Goal: Task Accomplishment & Management: Use online tool/utility

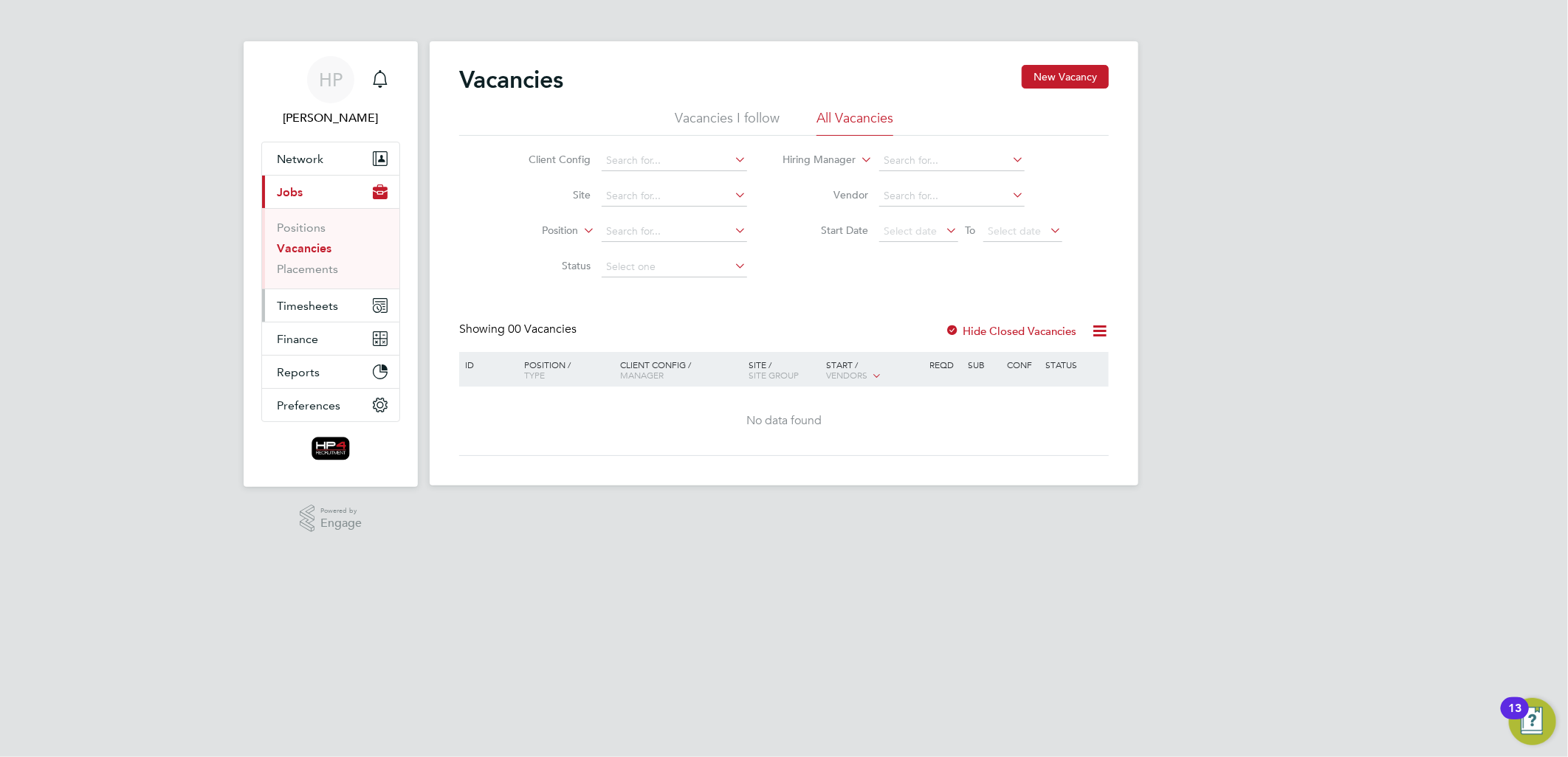
click at [319, 305] on span "Timesheets" at bounding box center [307, 306] width 61 height 14
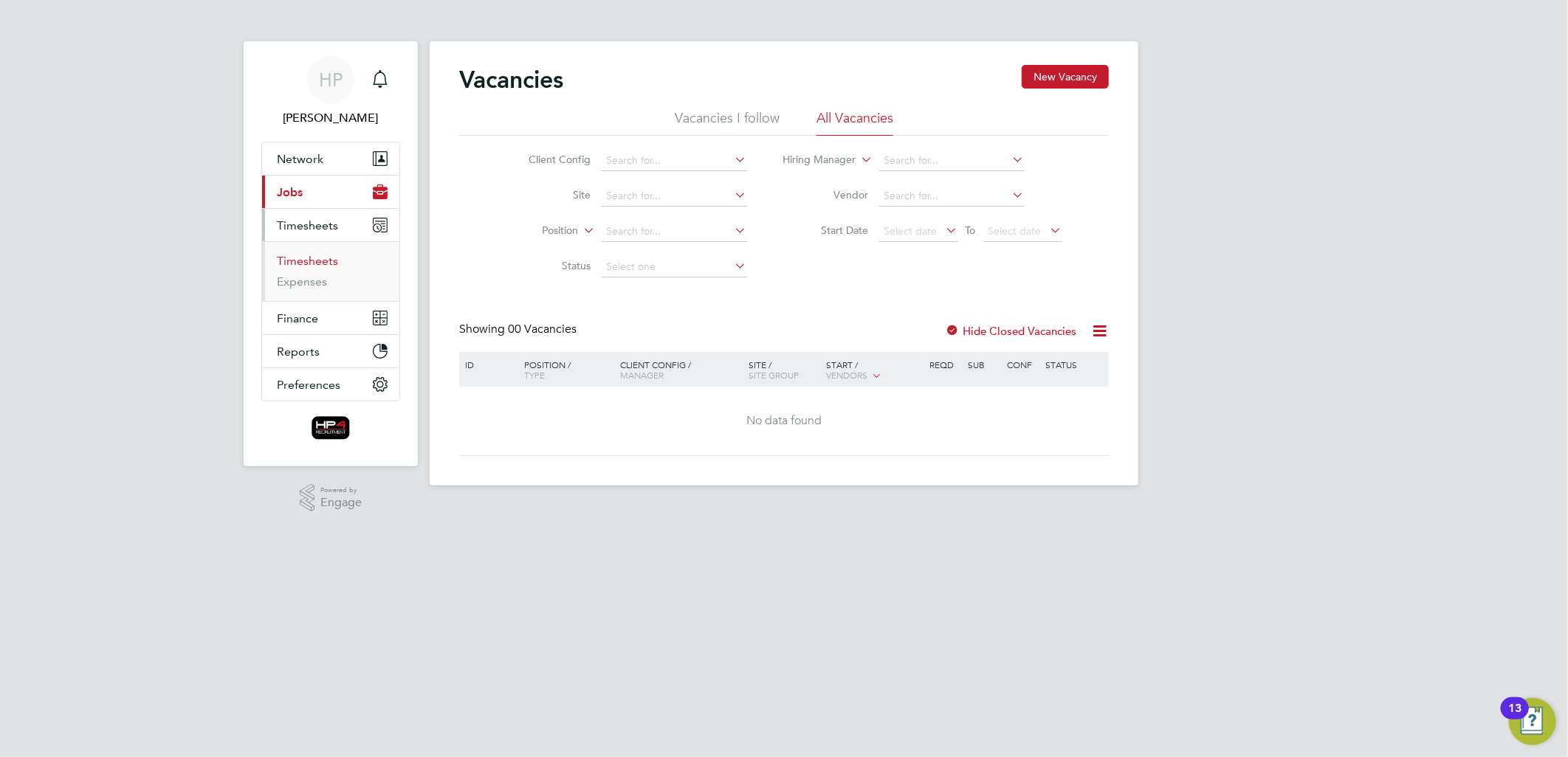
click at [308, 259] on link "Timesheets" at bounding box center [307, 260] width 61 height 14
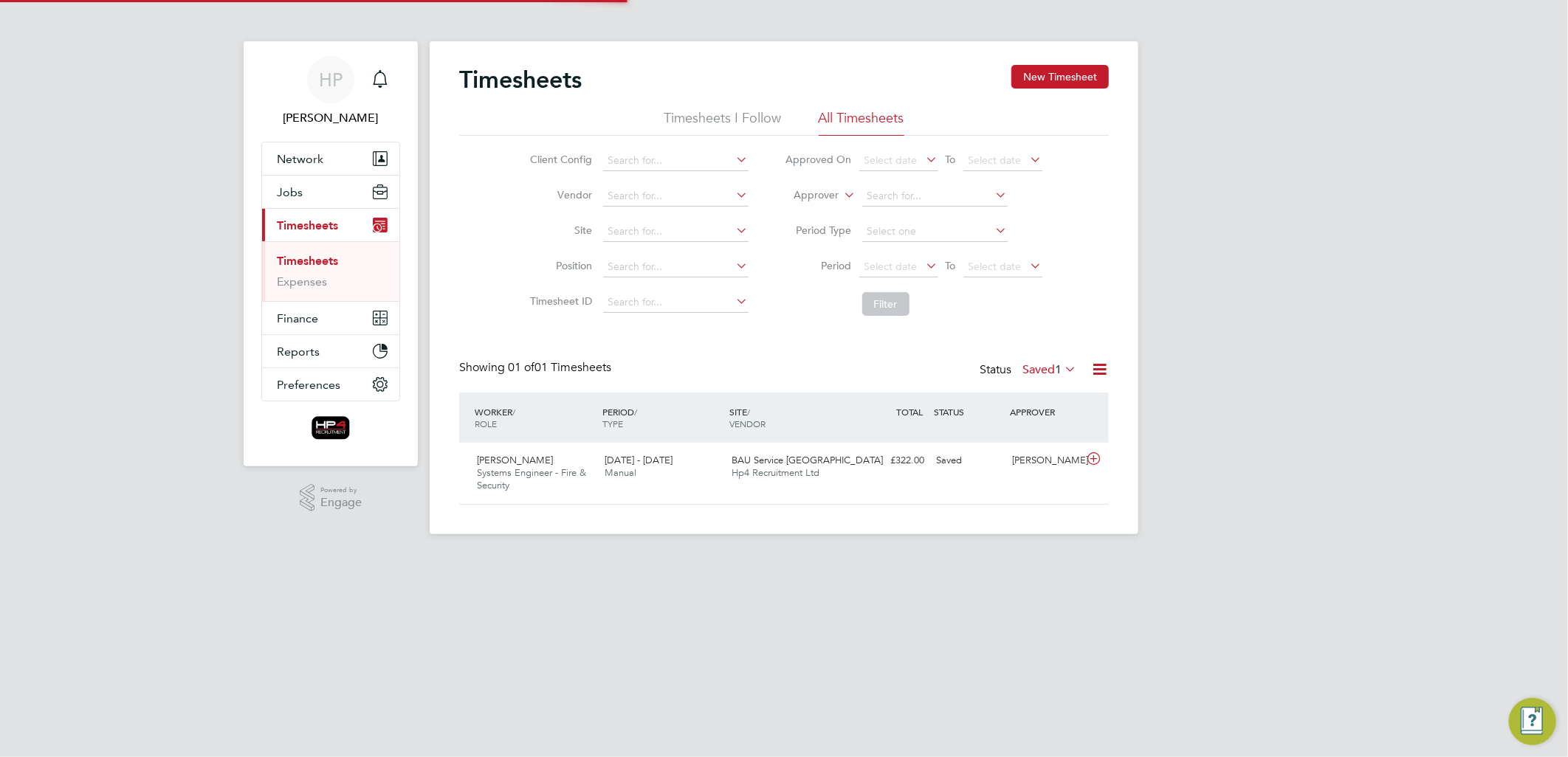
scroll to position [37, 129]
click at [1057, 77] on button "New Timesheet" at bounding box center [1060, 76] width 97 height 24
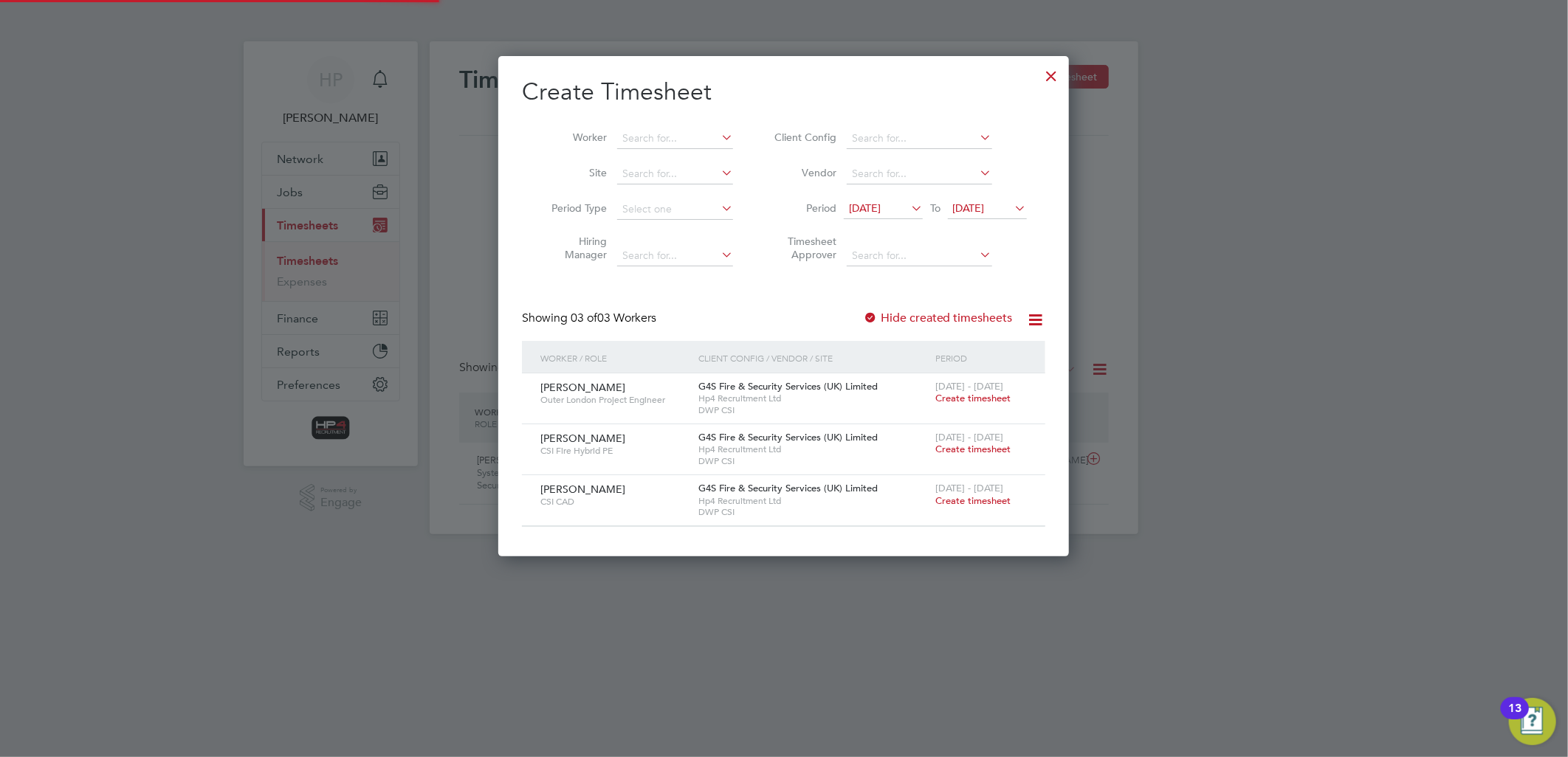
scroll to position [500, 571]
click at [968, 502] on span "Create timesheet" at bounding box center [972, 500] width 75 height 12
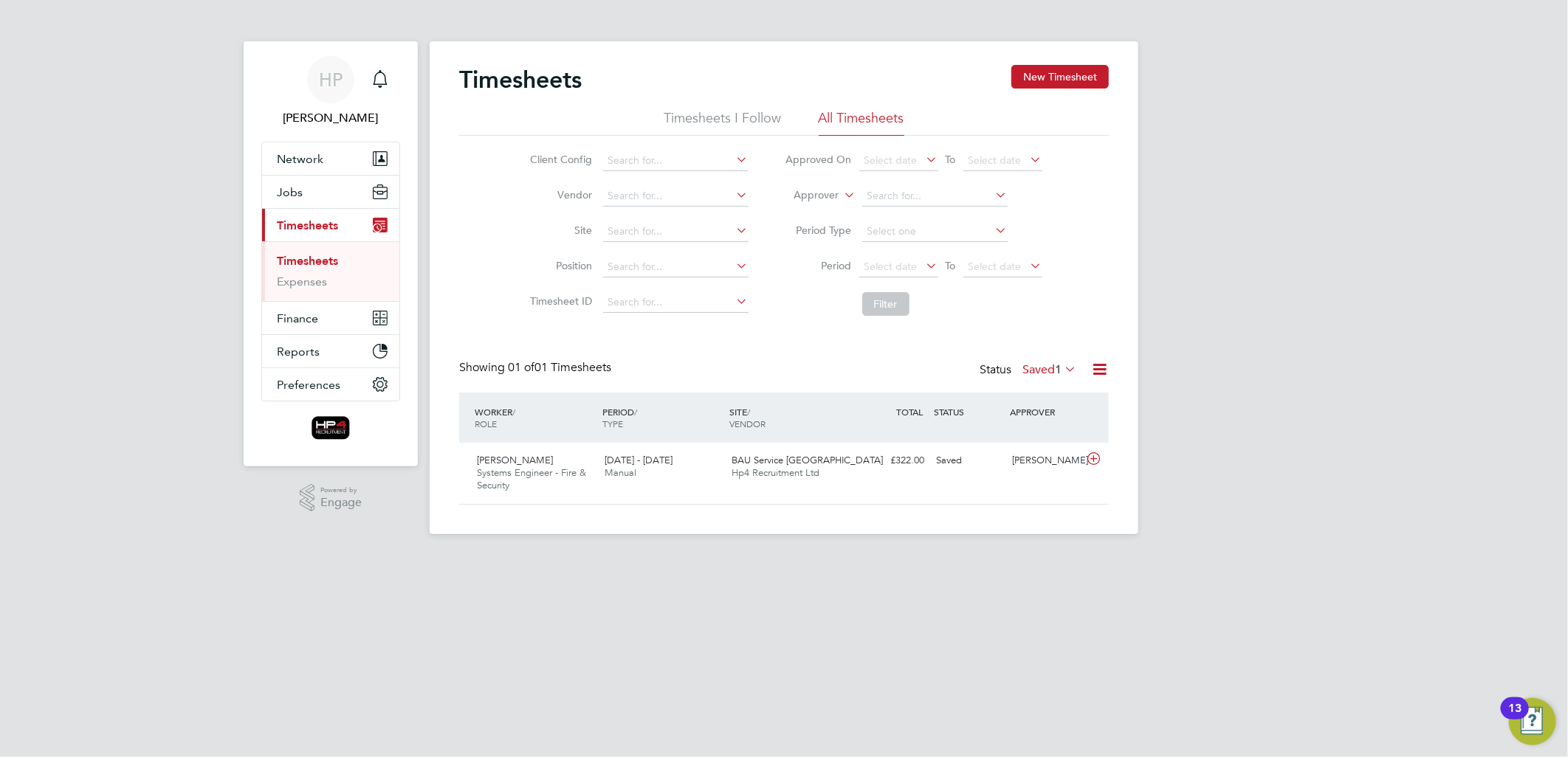
scroll to position [37, 129]
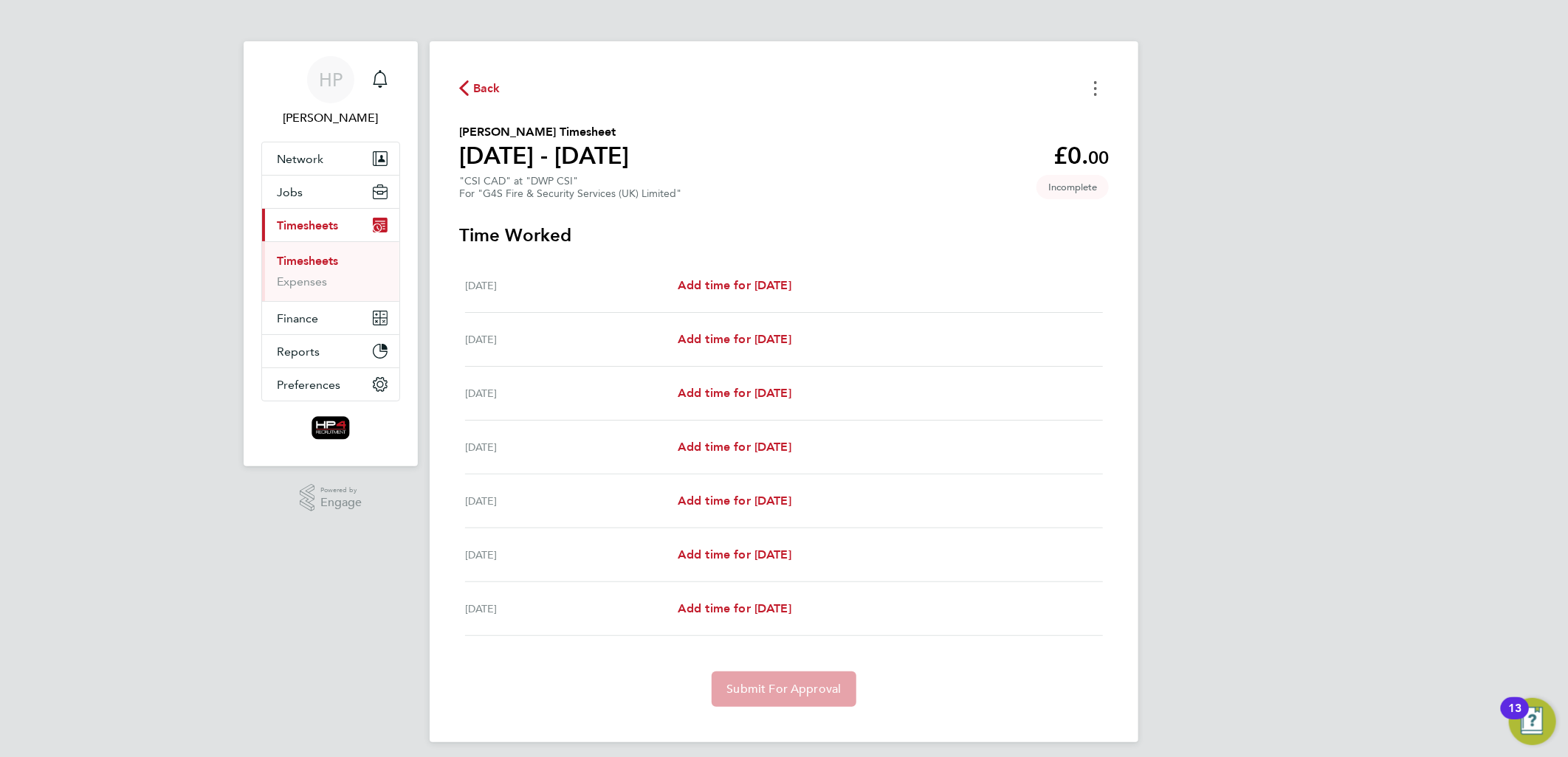
click at [1093, 87] on button "Timesheets Menu" at bounding box center [1095, 88] width 27 height 23
click at [1015, 116] on button "Mark as absent" at bounding box center [1020, 121] width 177 height 30
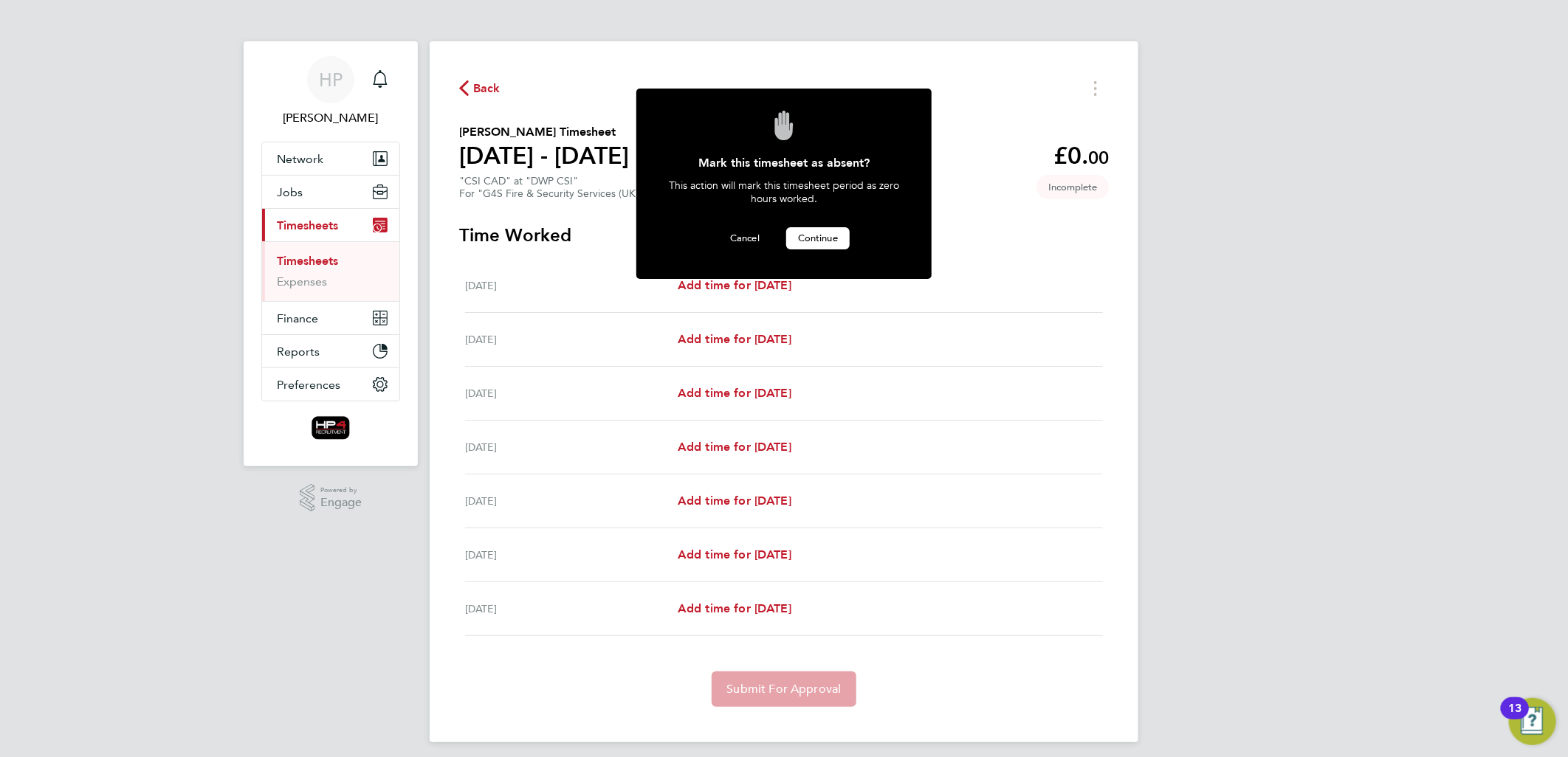
click at [810, 238] on span "Continue" at bounding box center [818, 238] width 40 height 12
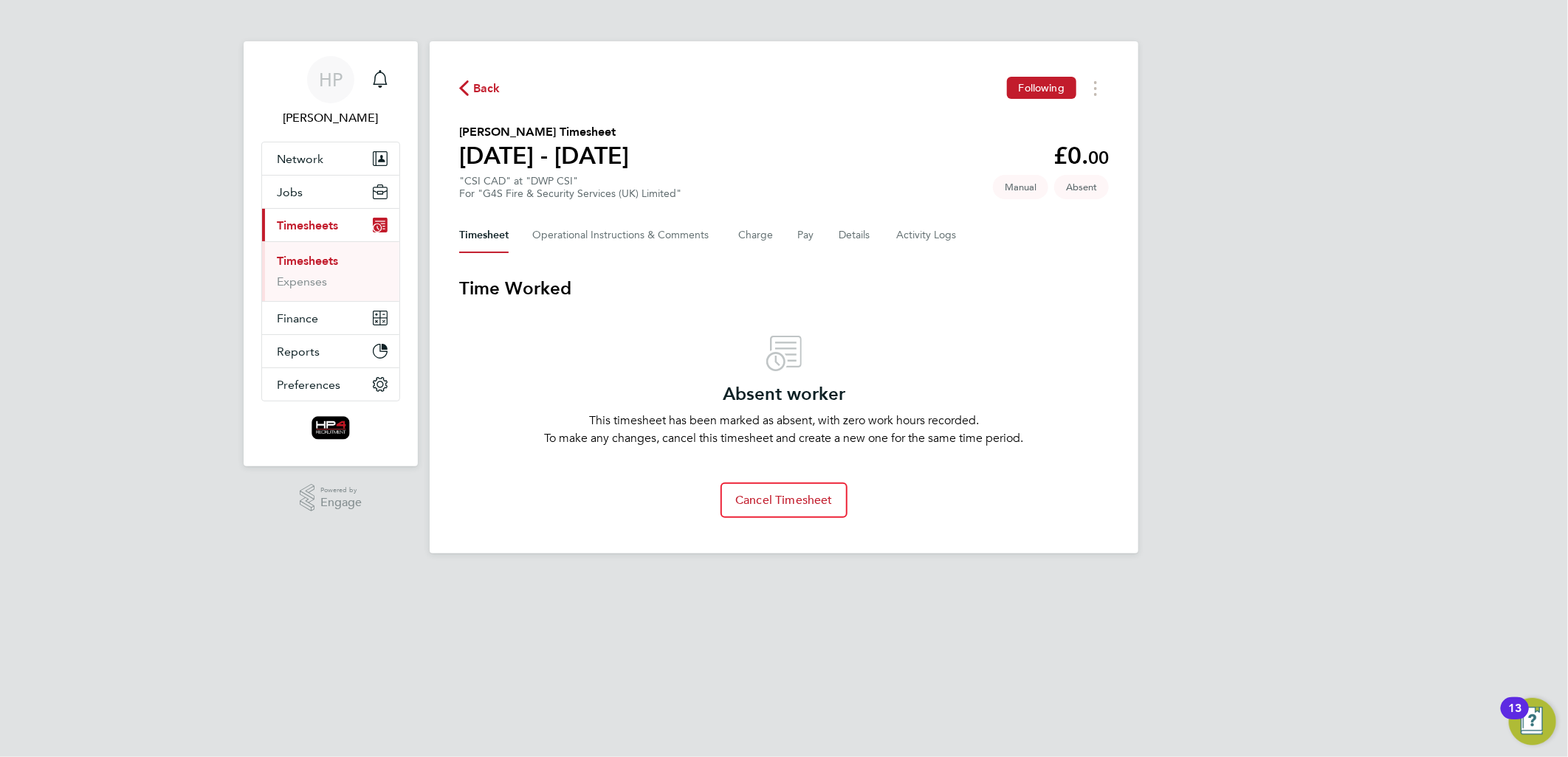
click at [299, 262] on link "Timesheets" at bounding box center [307, 260] width 61 height 14
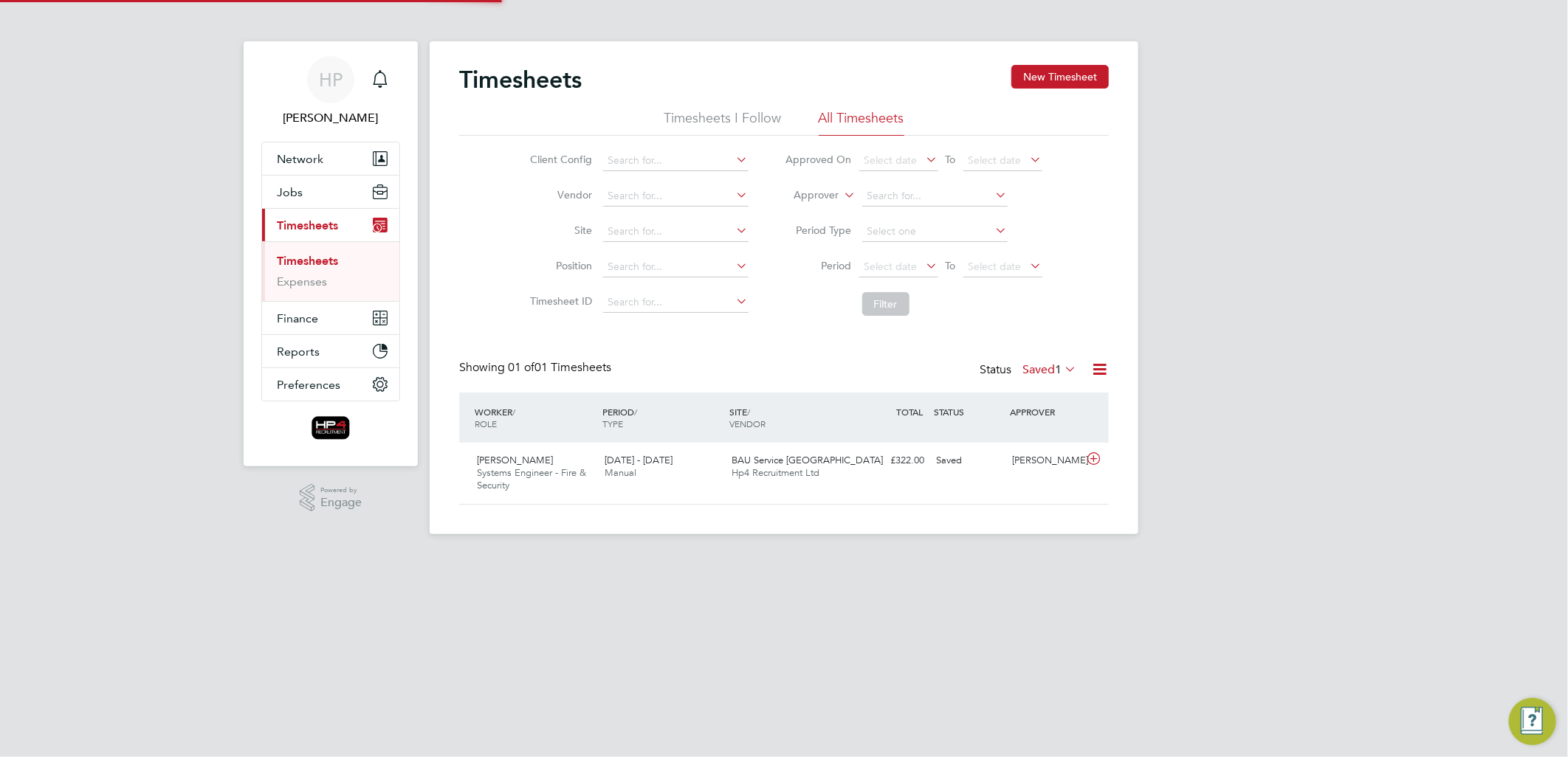
scroll to position [37, 129]
click at [1064, 78] on button "New Timesheet" at bounding box center [1060, 76] width 97 height 24
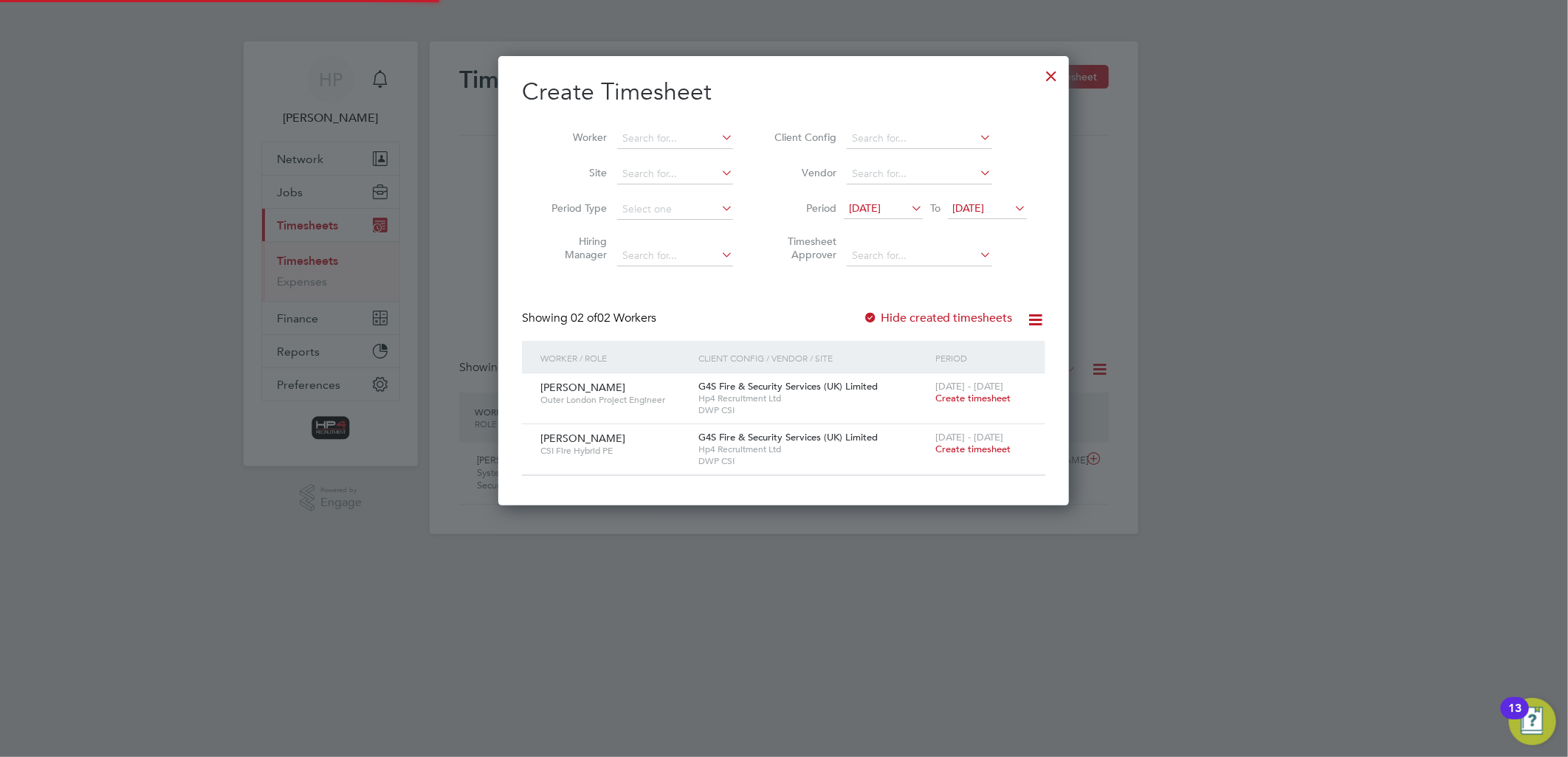
scroll to position [450, 571]
click at [961, 399] on span "Create timesheet" at bounding box center [972, 398] width 75 height 12
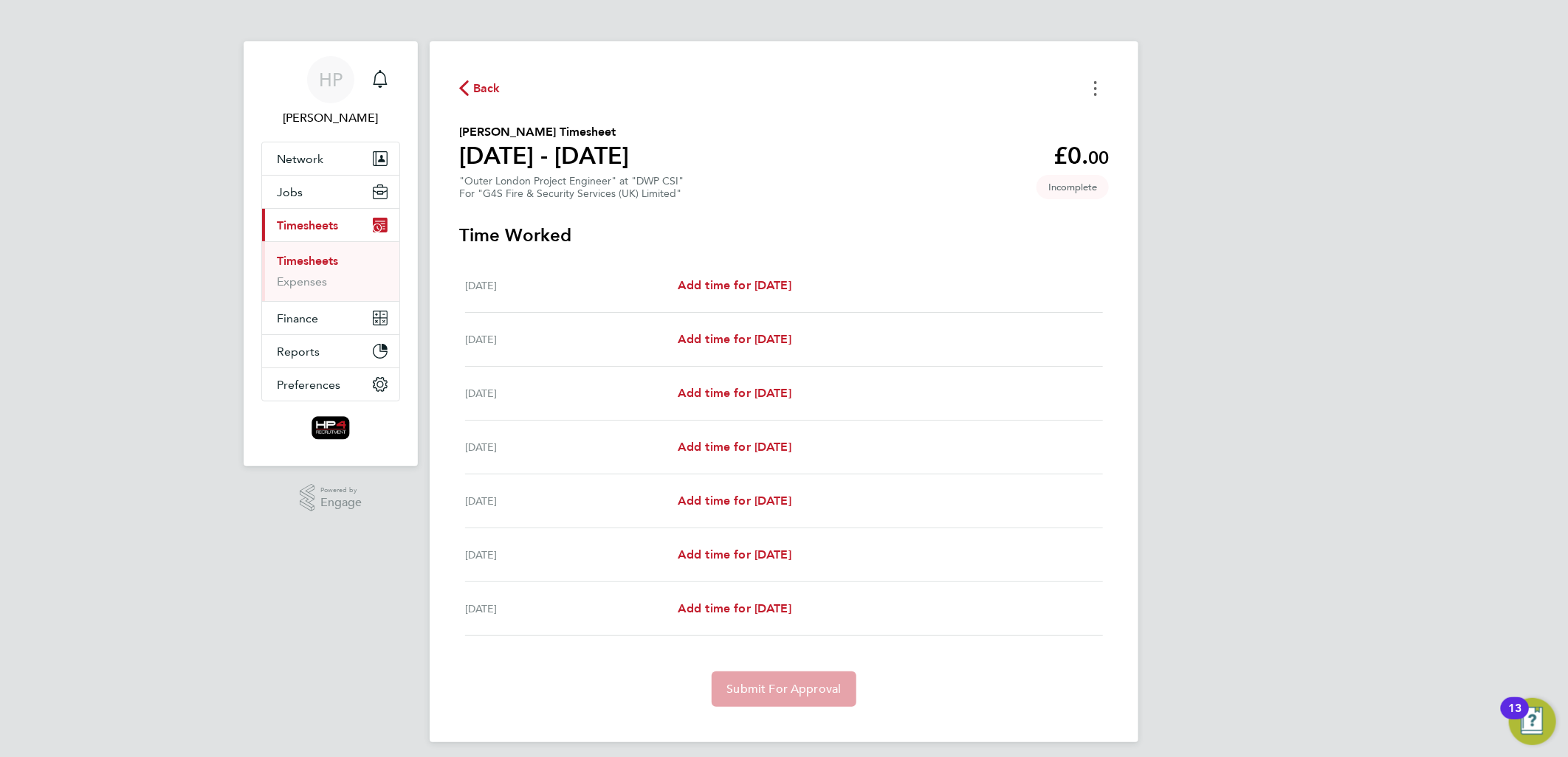
click at [1097, 86] on button "Timesheets Menu" at bounding box center [1095, 88] width 27 height 23
click at [1023, 123] on button "Mark as absent" at bounding box center [1020, 121] width 177 height 30
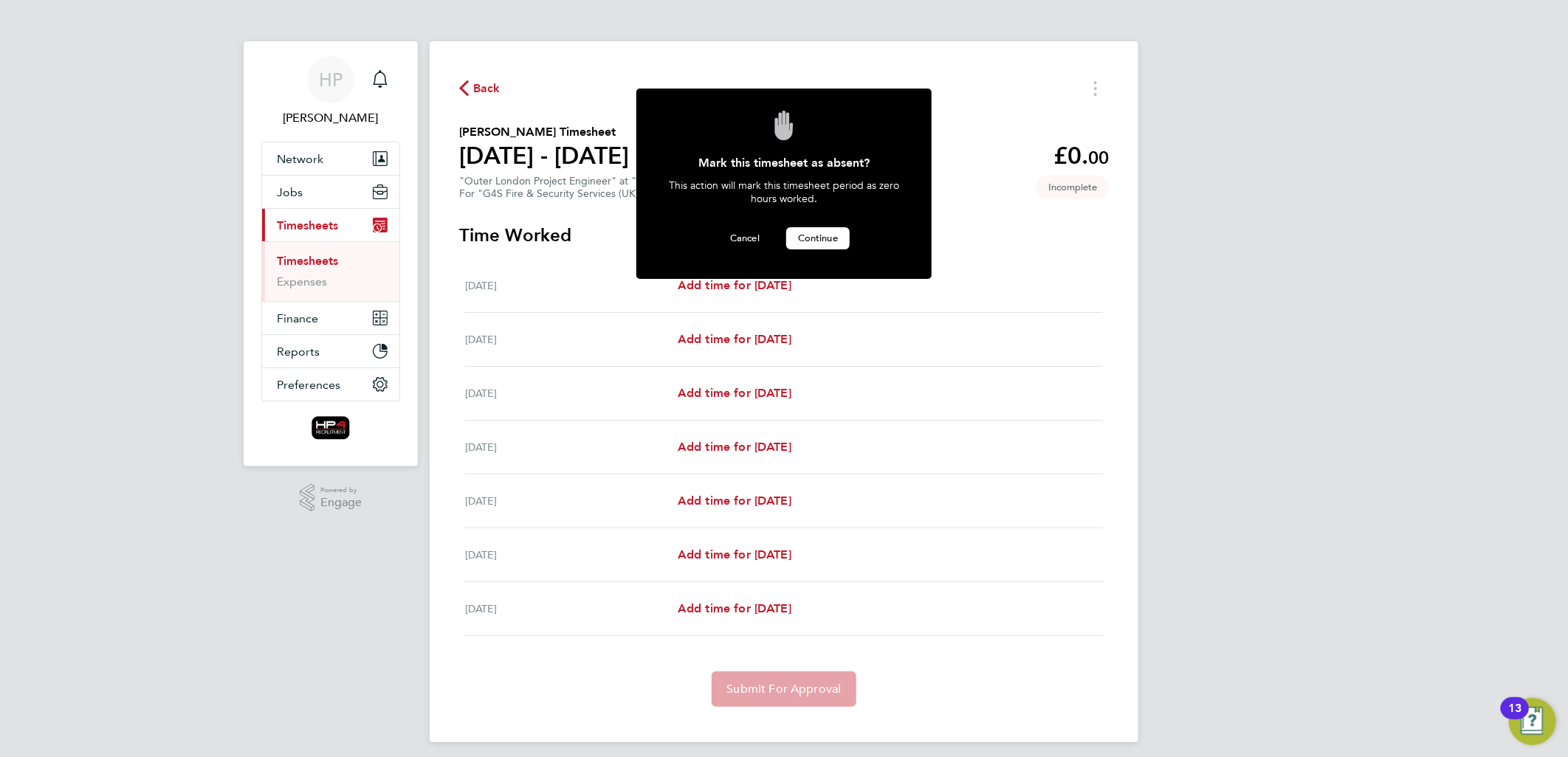
click at [813, 236] on span "Continue" at bounding box center [818, 238] width 40 height 12
